Goal: Information Seeking & Learning: Learn about a topic

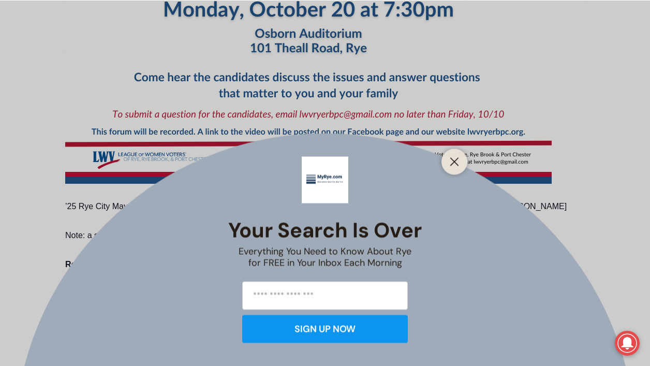
scroll to position [696, 0]
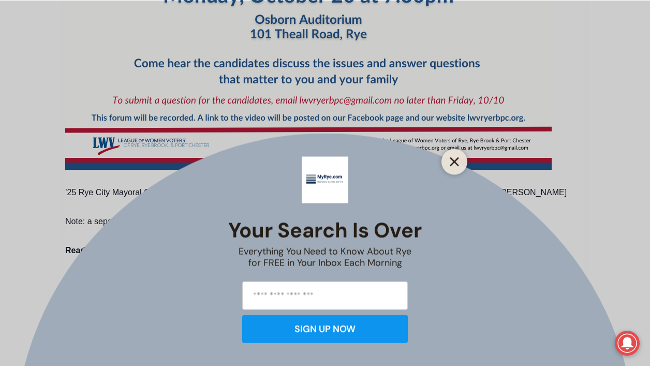
click at [451, 163] on icon "Close" at bounding box center [454, 161] width 9 height 9
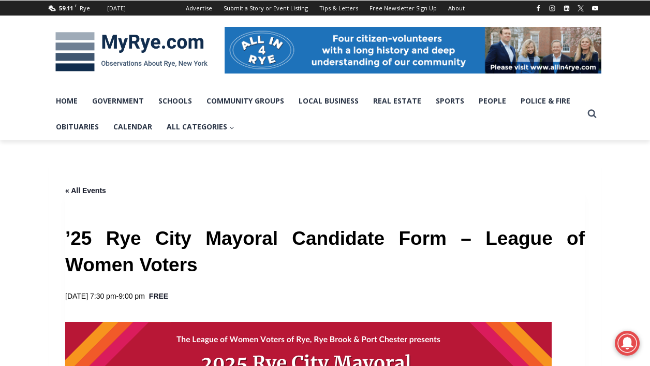
scroll to position [127, 0]
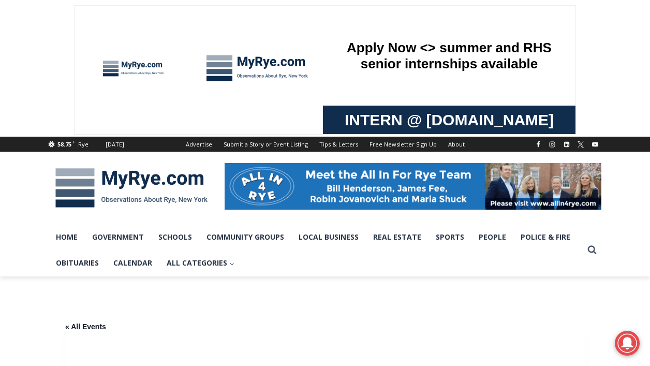
drag, startPoint x: 392, startPoint y: 280, endPoint x: 290, endPoint y: 3, distance: 295.4
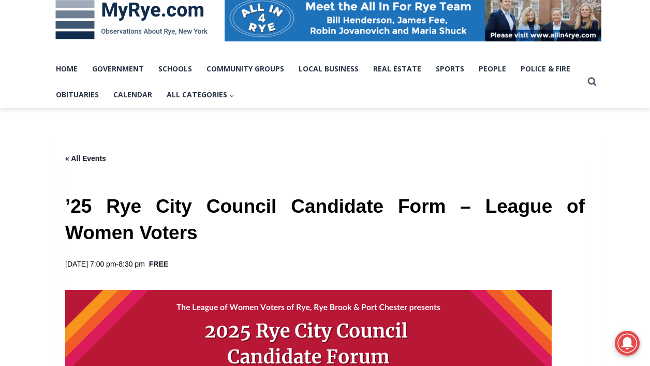
scroll to position [177, 0]
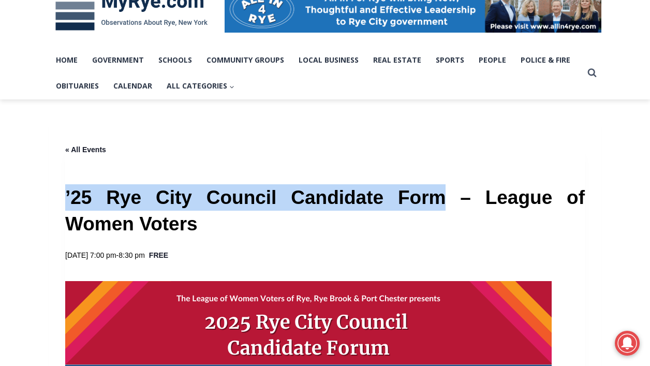
drag, startPoint x: 400, startPoint y: 201, endPoint x: 65, endPoint y: 202, distance: 335.8
click at [65, 202] on h1 "’25 Rye City Council Candidate Form – League of Women Voters" at bounding box center [324, 210] width 519 height 53
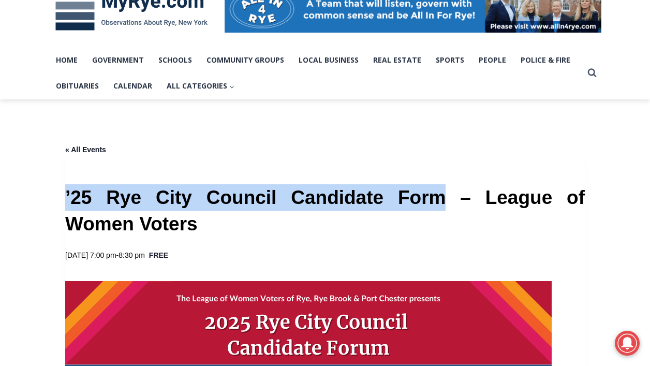
copy h1 "’25 Rye City Council Candidate Form"
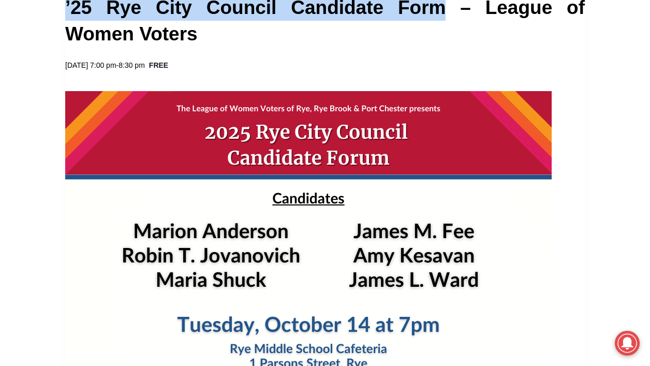
scroll to position [365, 0]
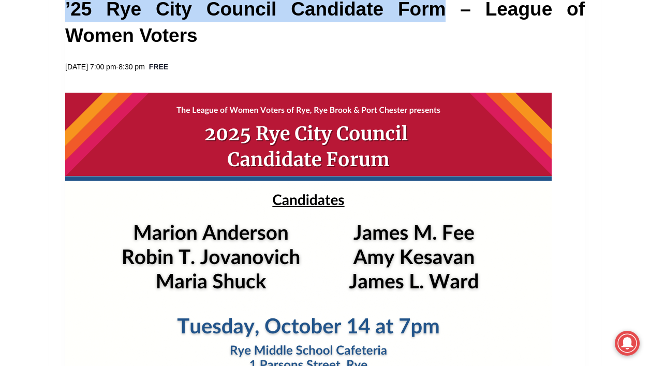
click at [362, 137] on img at bounding box center [308, 297] width 486 height 408
